Goal: Task Accomplishment & Management: Manage account settings

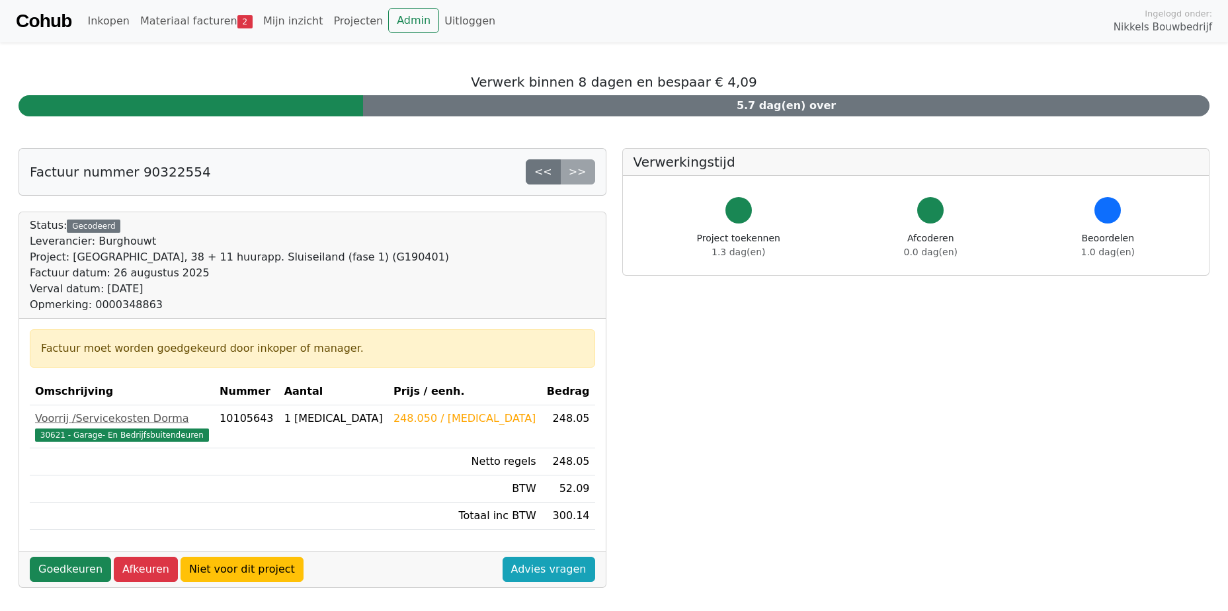
drag, startPoint x: 92, startPoint y: 538, endPoint x: 60, endPoint y: 493, distance: 55.1
click at [60, 493] on td at bounding box center [209, 489] width 359 height 27
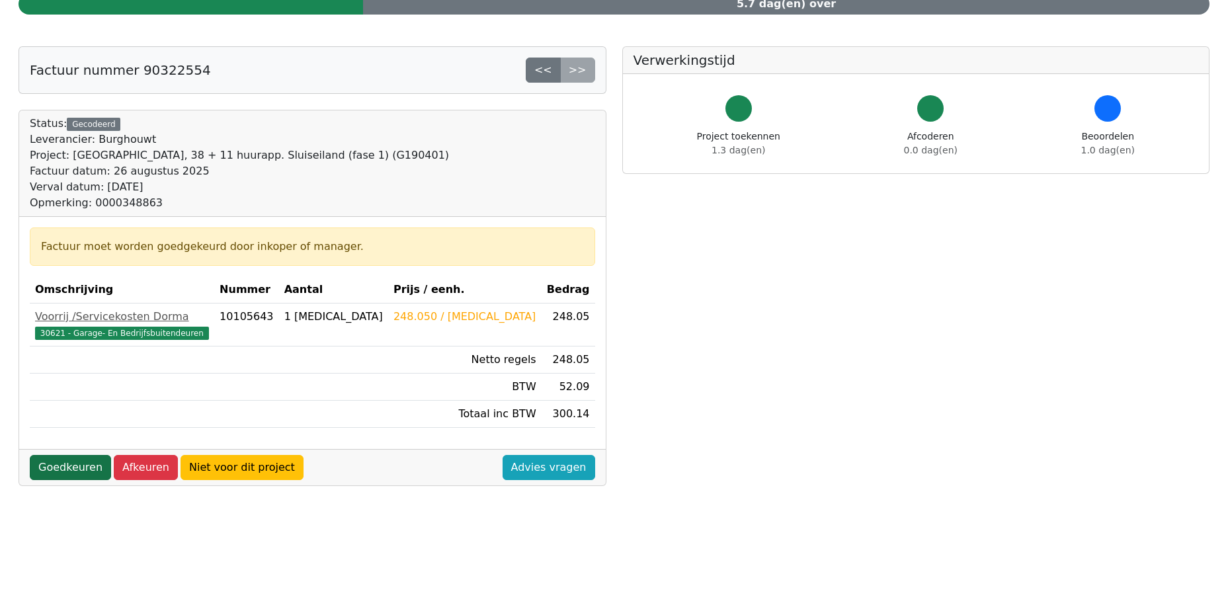
scroll to position [198, 0]
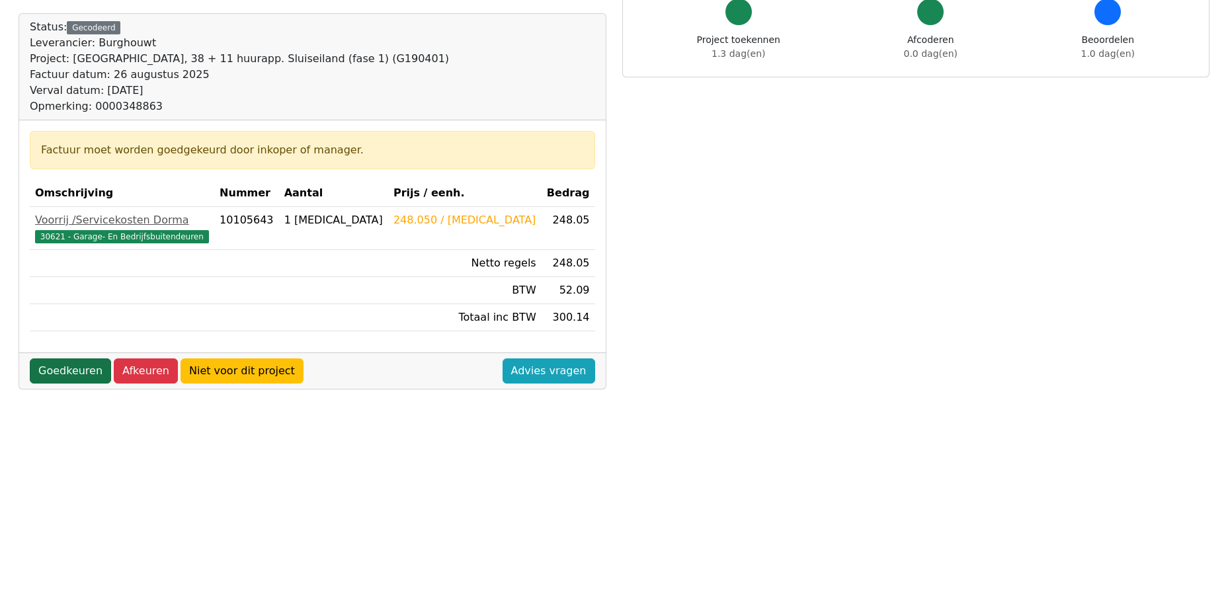
click at [61, 368] on link "Goedkeuren" at bounding box center [70, 371] width 81 height 25
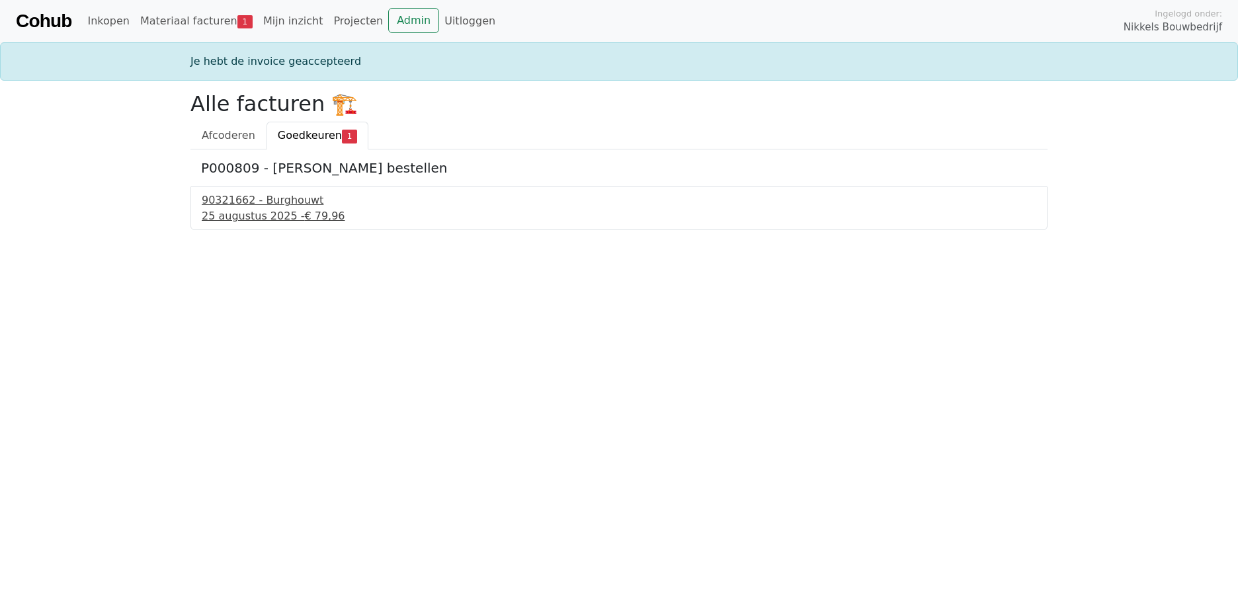
click at [309, 201] on div "90321662 - Burghouwt" at bounding box center [619, 200] width 835 height 16
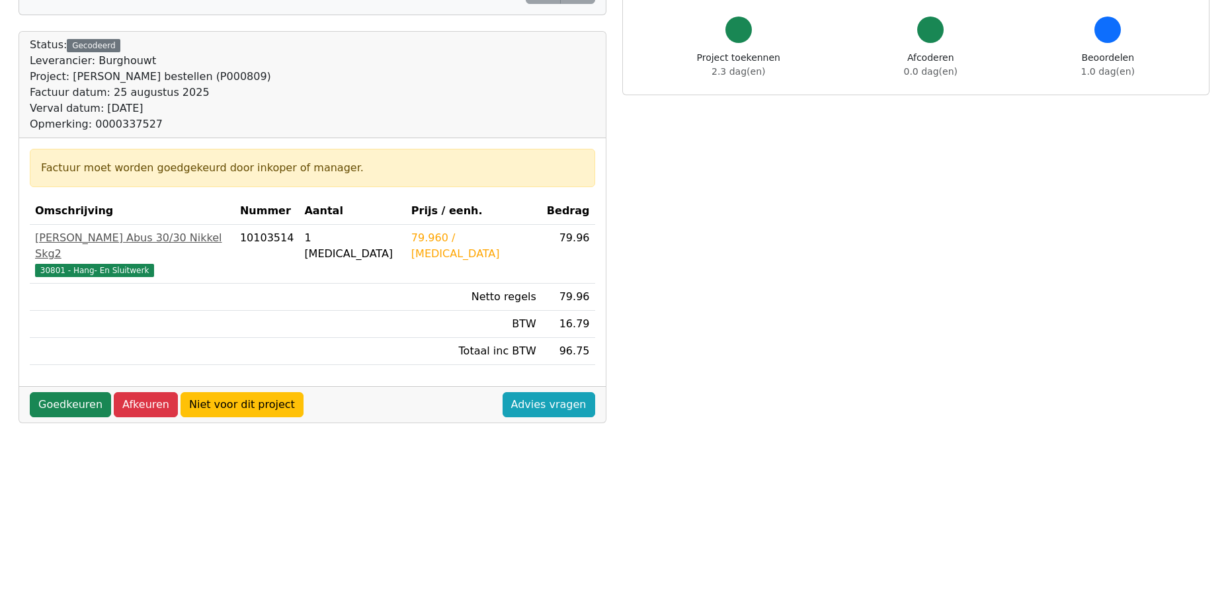
scroll to position [179, 0]
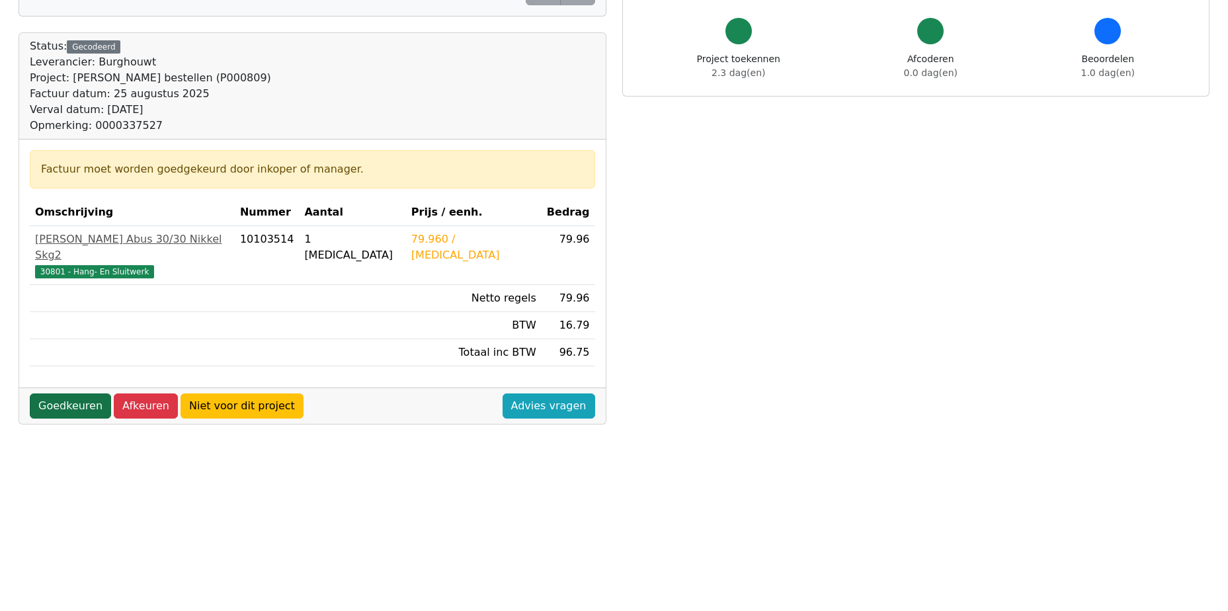
click at [57, 394] on link "Goedkeuren" at bounding box center [70, 406] width 81 height 25
